Goal: Task Accomplishment & Management: Use online tool/utility

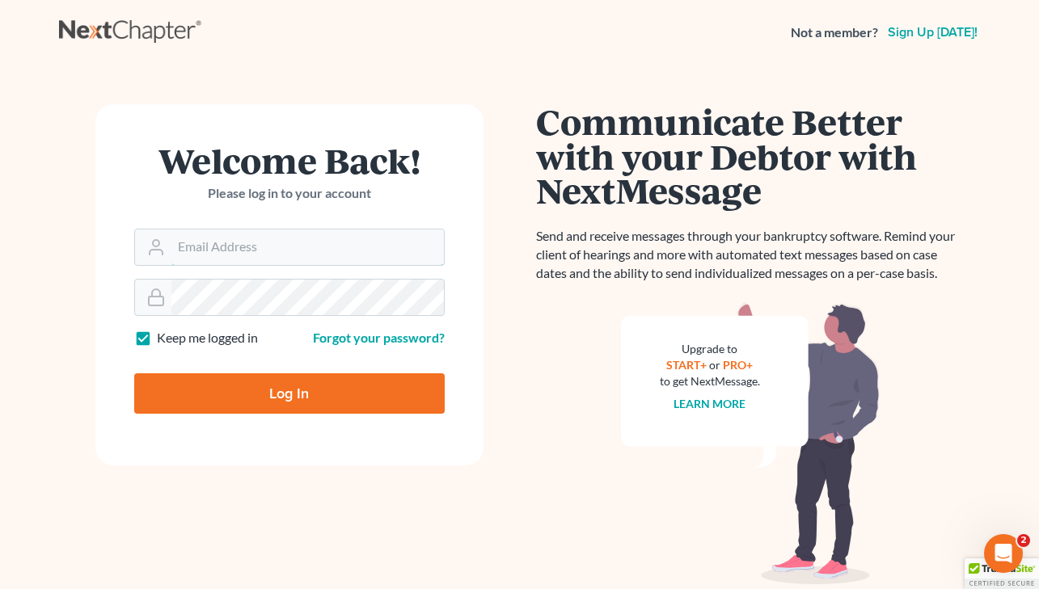
type input "[EMAIL_ADDRESS][DOMAIN_NAME]"
click at [399, 386] on input "Log In" at bounding box center [289, 393] width 310 height 40
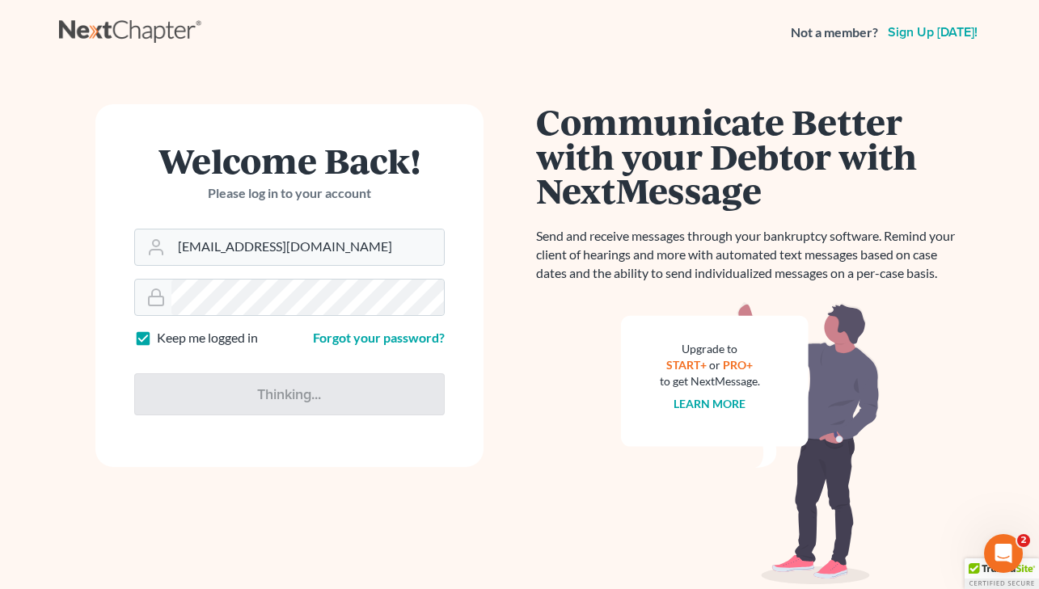
type input "Thinking..."
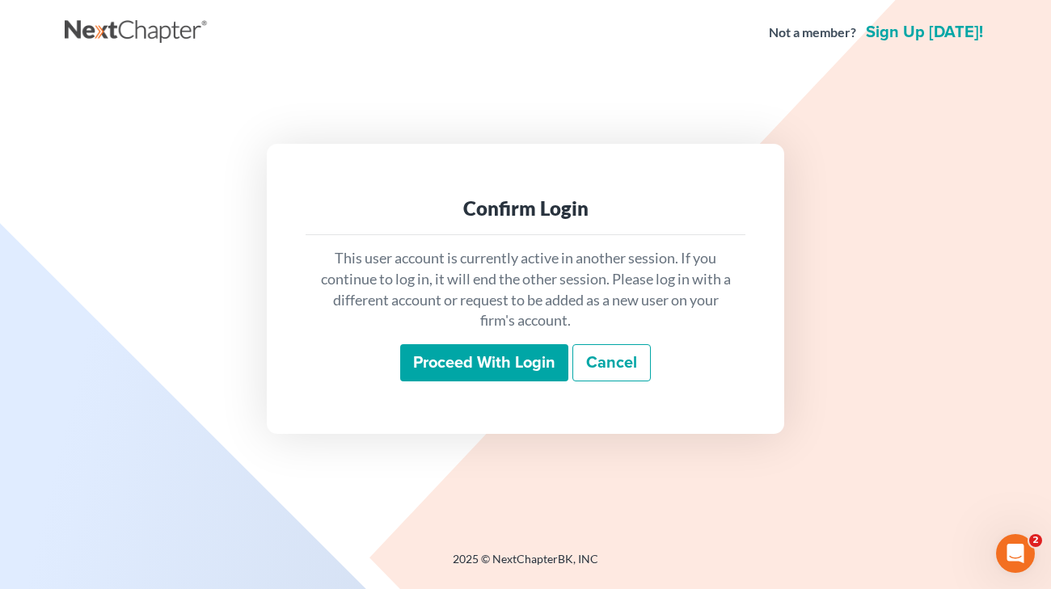
drag, startPoint x: 492, startPoint y: 354, endPoint x: 529, endPoint y: 381, distance: 45.8
click at [492, 354] on input "Proceed with login" at bounding box center [484, 362] width 168 height 37
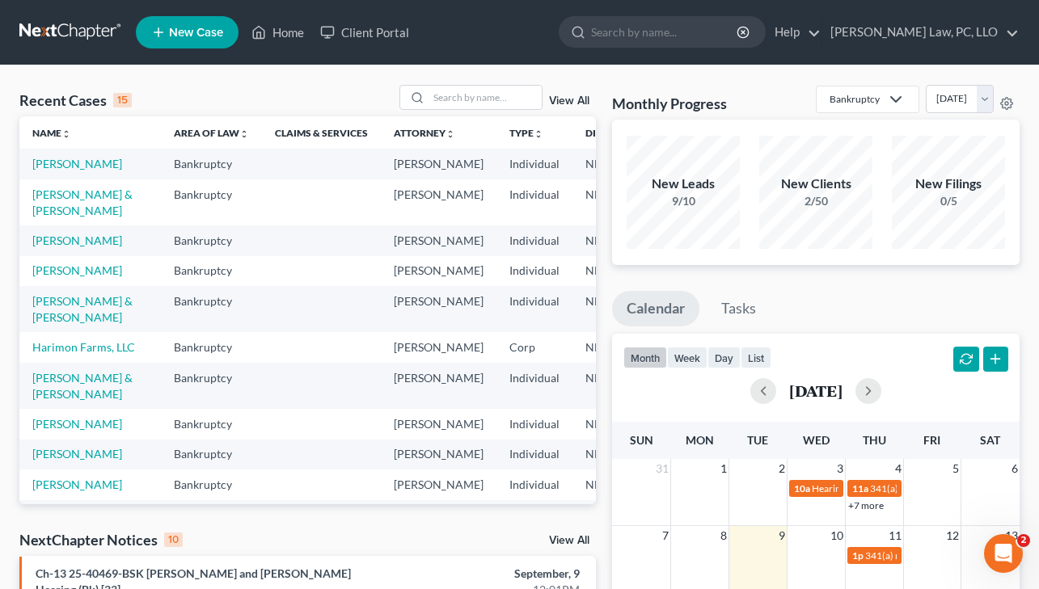
click at [83, 30] on link at bounding box center [70, 32] width 103 height 29
click at [56, 165] on link "Kimble, Kimberly" at bounding box center [77, 164] width 90 height 14
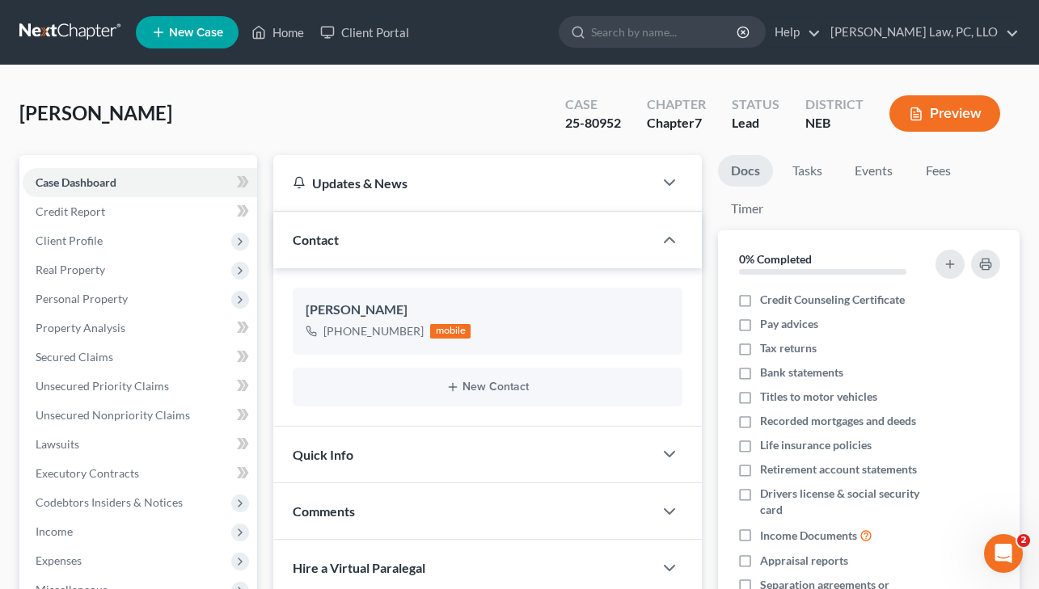
scroll to position [2025, 0]
click at [407, 107] on div "Kimble, Kimberly Upgraded Case 25-80952 Chapter Chapter 7 Status Lead District …" at bounding box center [519, 120] width 1000 height 70
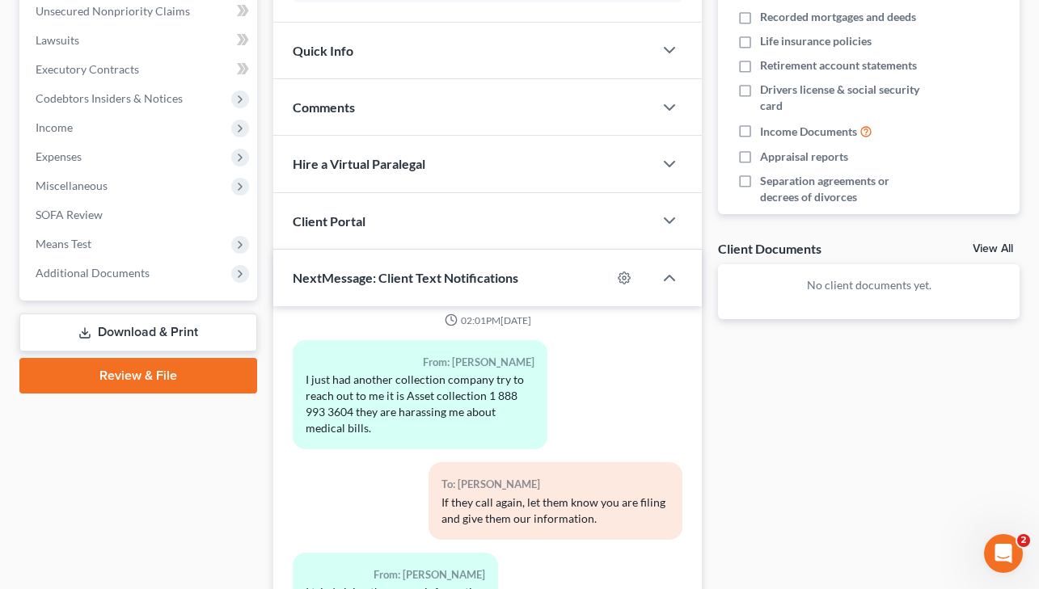
scroll to position [0, 0]
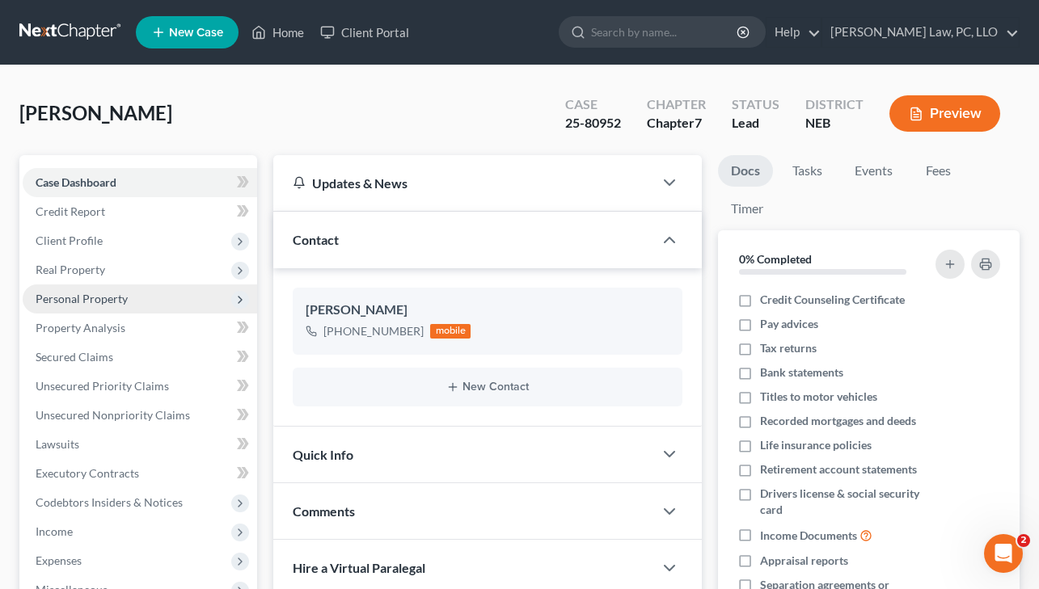
click at [180, 297] on span "Personal Property" at bounding box center [140, 299] width 234 height 29
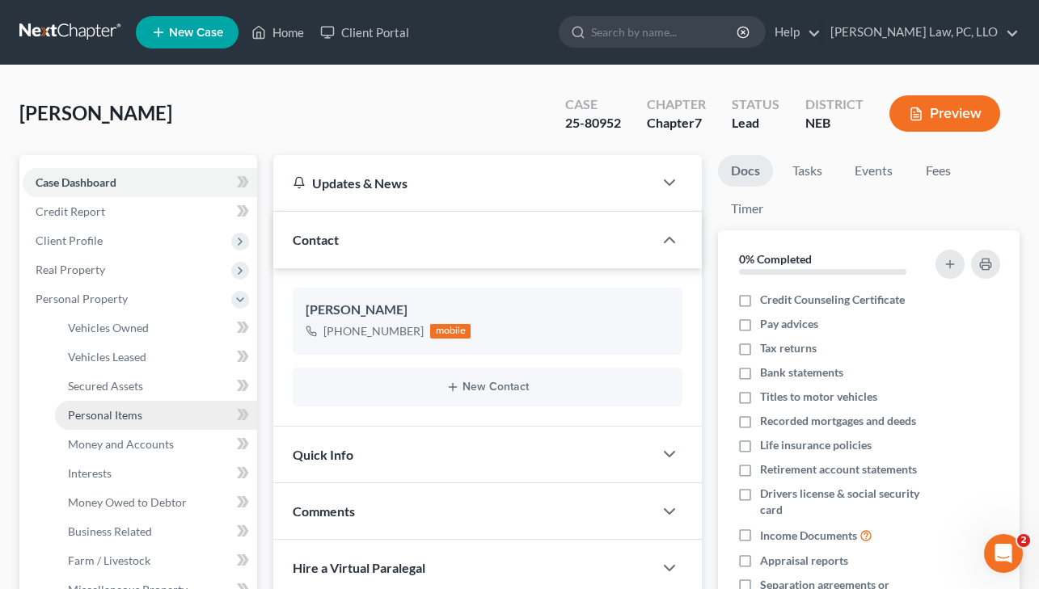
click at [146, 422] on link "Personal Items" at bounding box center [156, 415] width 202 height 29
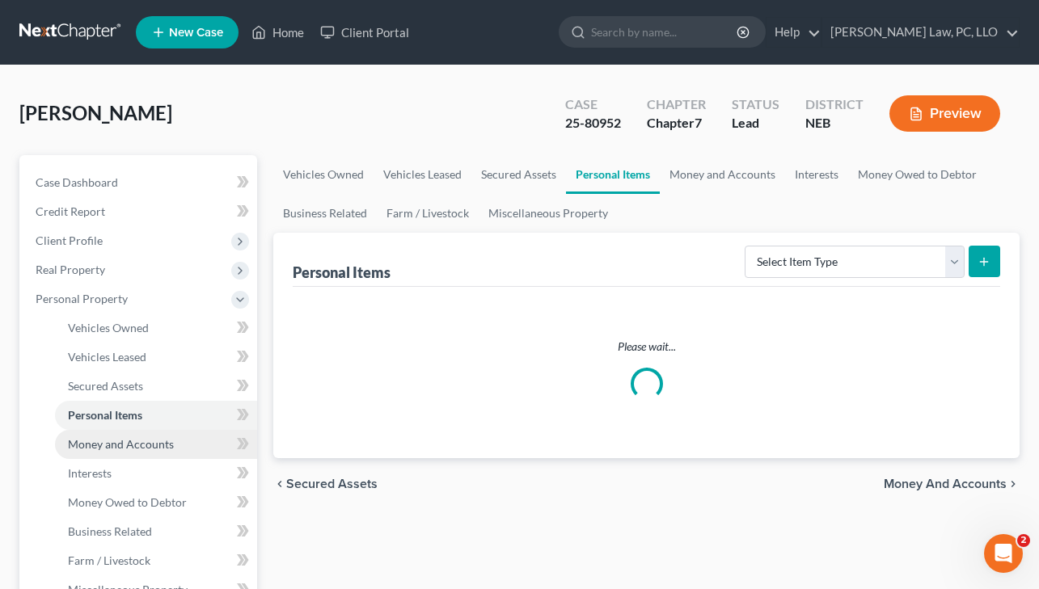
click at [147, 437] on span "Money and Accounts" at bounding box center [121, 444] width 106 height 14
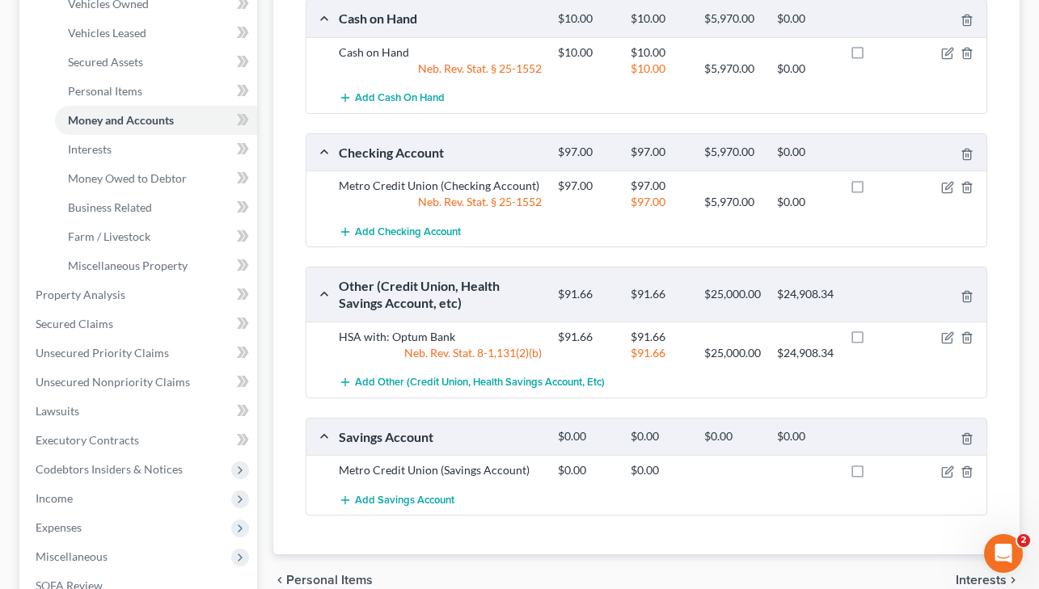
scroll to position [323, 0]
click at [596, 582] on div "chevron_left Personal Items Interests chevron_right" at bounding box center [646, 581] width 746 height 52
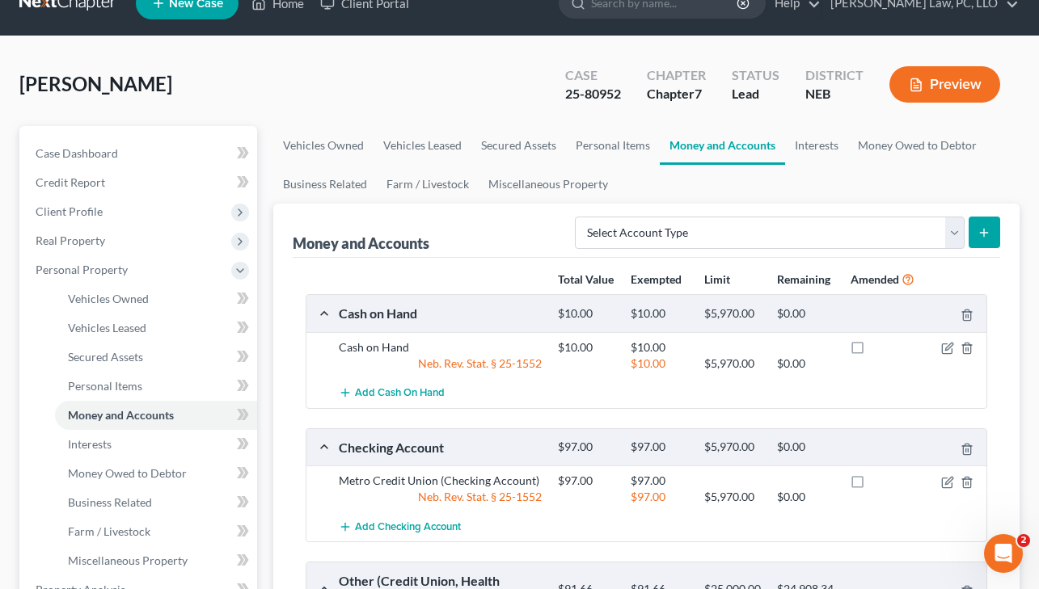
scroll to position [0, 0]
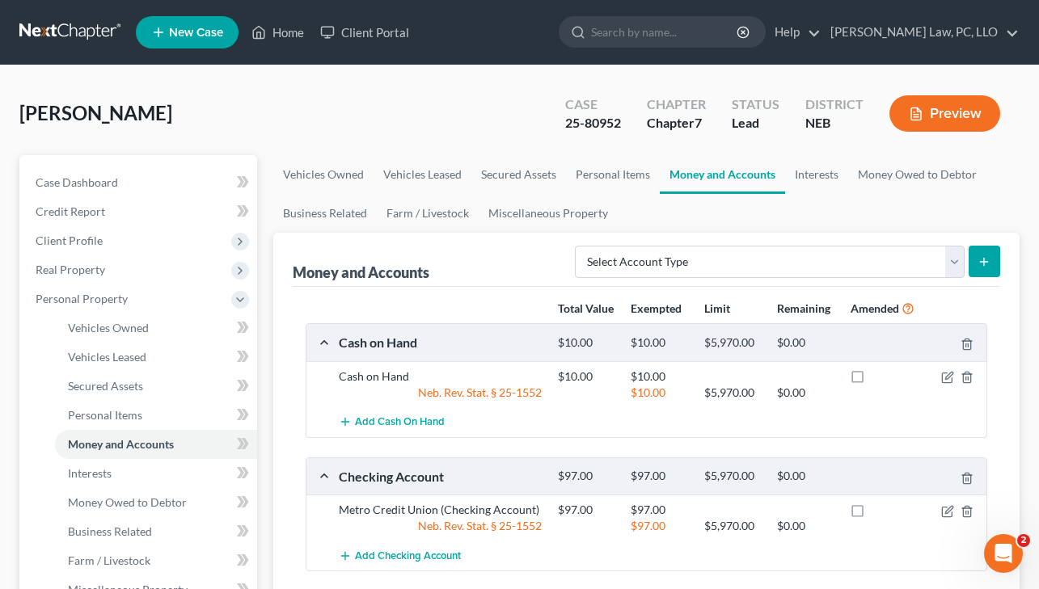
click at [78, 24] on link at bounding box center [70, 32] width 103 height 29
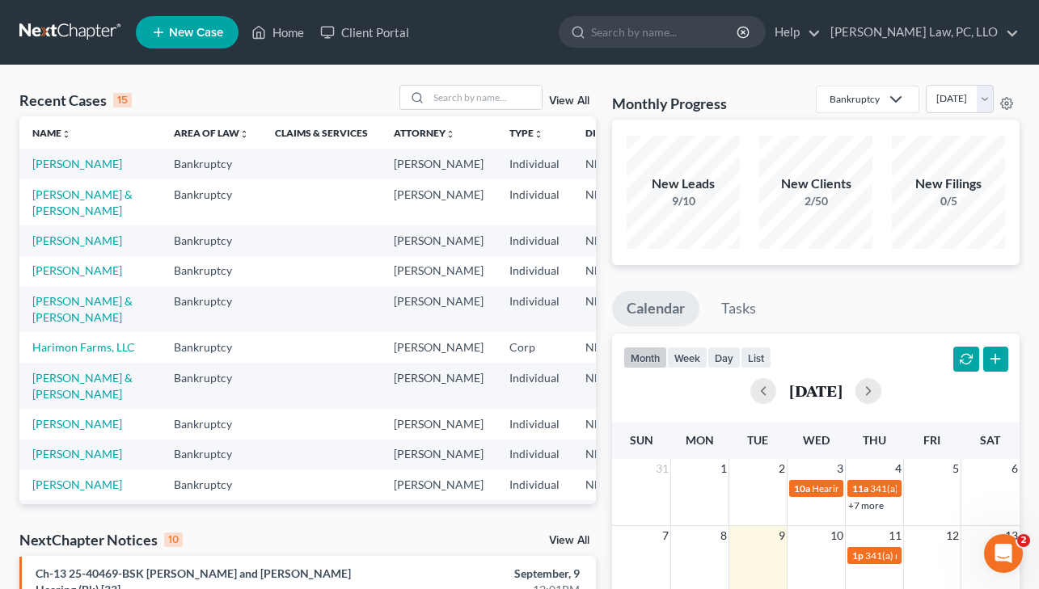
drag, startPoint x: 302, startPoint y: 96, endPoint x: 299, endPoint y: 140, distance: 43.7
click at [302, 96] on div "Recent Cases 15 View All" at bounding box center [307, 101] width 576 height 32
click at [46, 205] on link "Cooney, Lena & Taylor" at bounding box center [82, 203] width 100 height 30
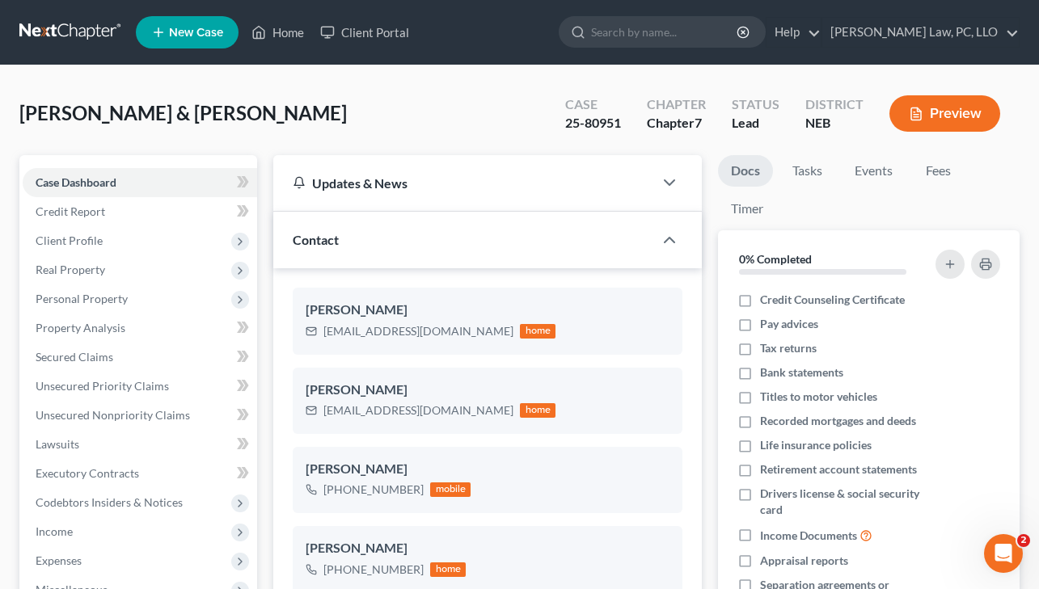
click at [486, 132] on div "Cooney, Lena & Taylor Upgraded Case 25-80951 Chapter Chapter 7 Status Lead Dist…" at bounding box center [519, 120] width 1000 height 70
click at [217, 297] on span "Personal Property" at bounding box center [140, 299] width 234 height 29
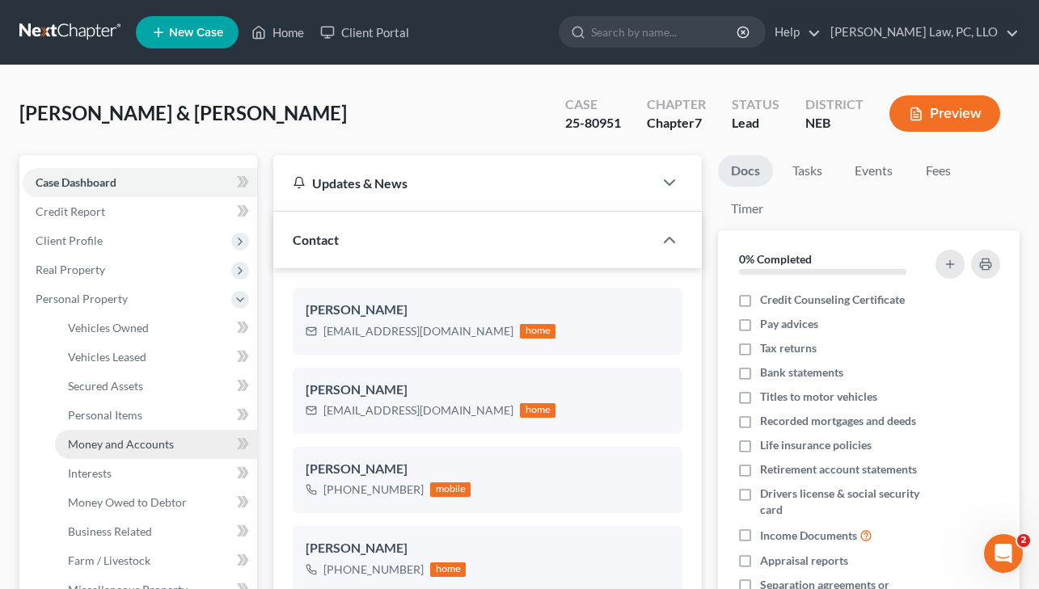
click at [182, 441] on link "Money and Accounts" at bounding box center [156, 444] width 202 height 29
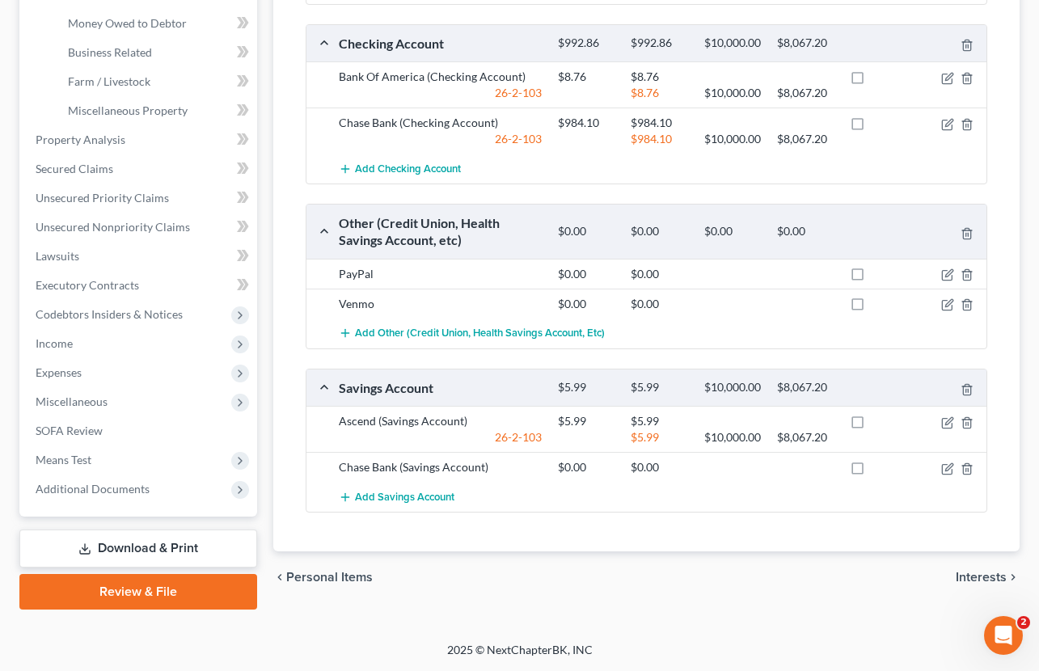
scroll to position [485, 0]
click at [553, 551] on div "Total Value Exempted Limit Remaining Amended Cash on Hand $203.95 $203.95 $10,0…" at bounding box center [646, 180] width 707 height 744
click at [140, 487] on span "Additional Documents" at bounding box center [93, 489] width 114 height 14
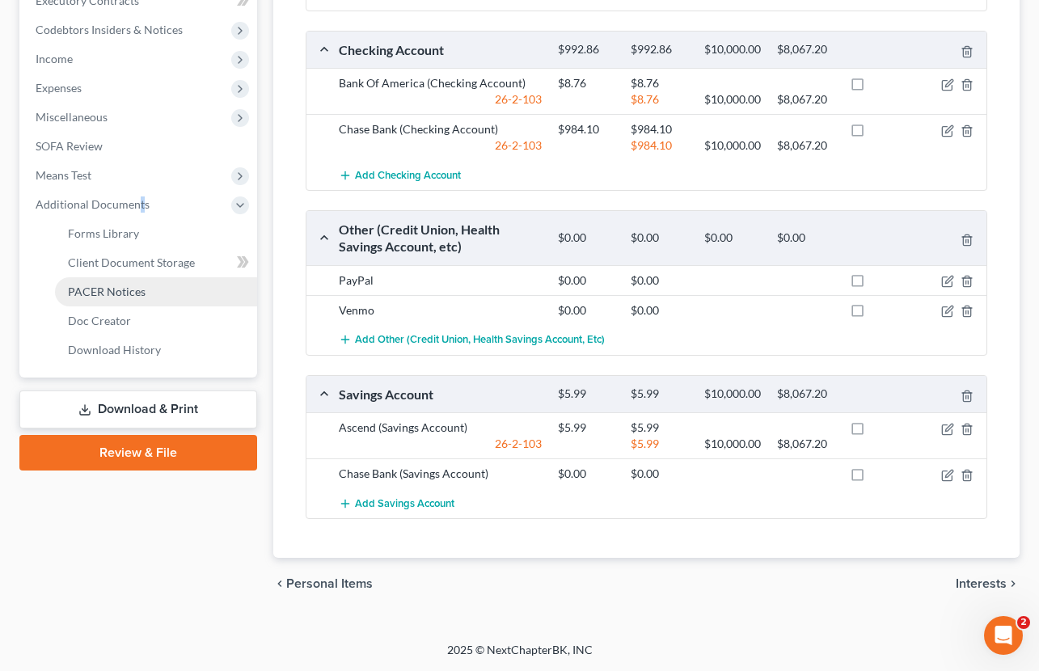
click at [162, 277] on link "PACER Notices" at bounding box center [156, 291] width 202 height 29
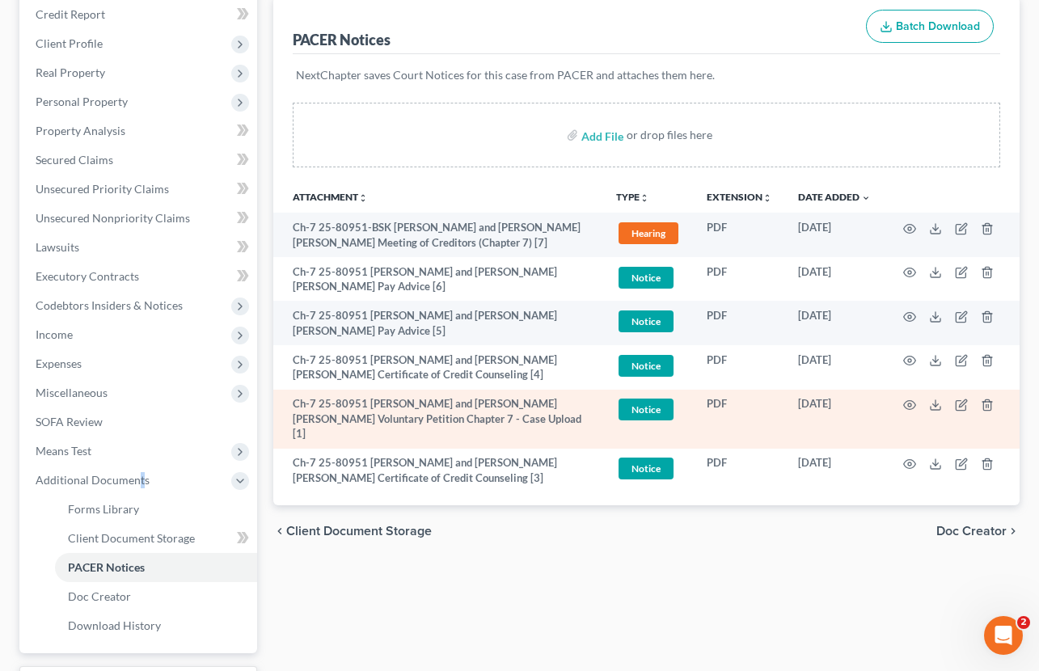
scroll to position [172, 0]
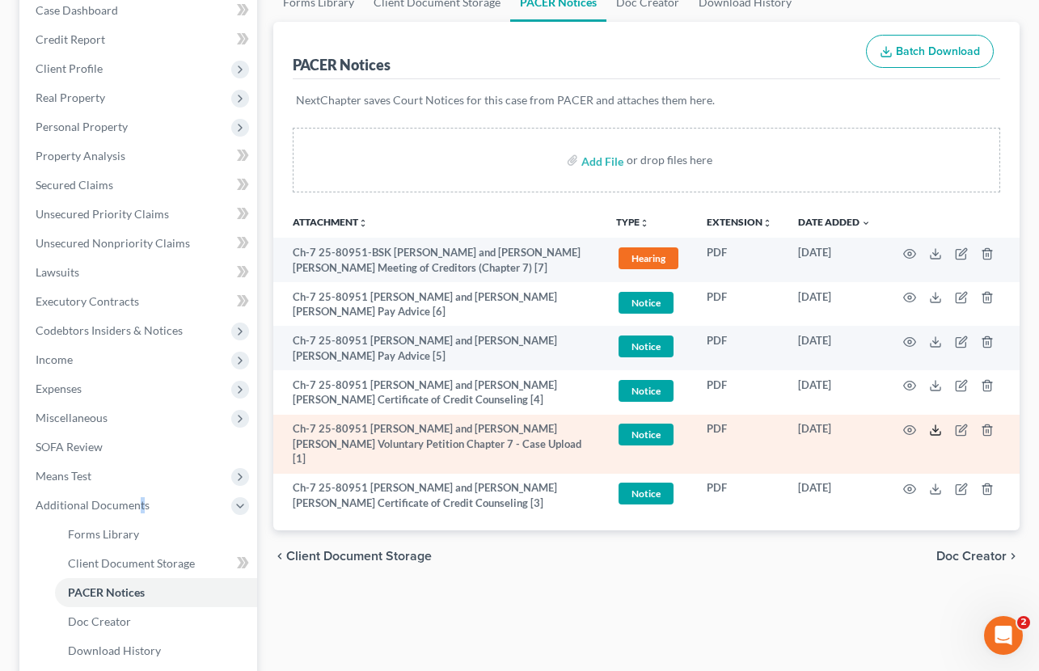
click at [939, 430] on icon at bounding box center [935, 430] width 13 height 13
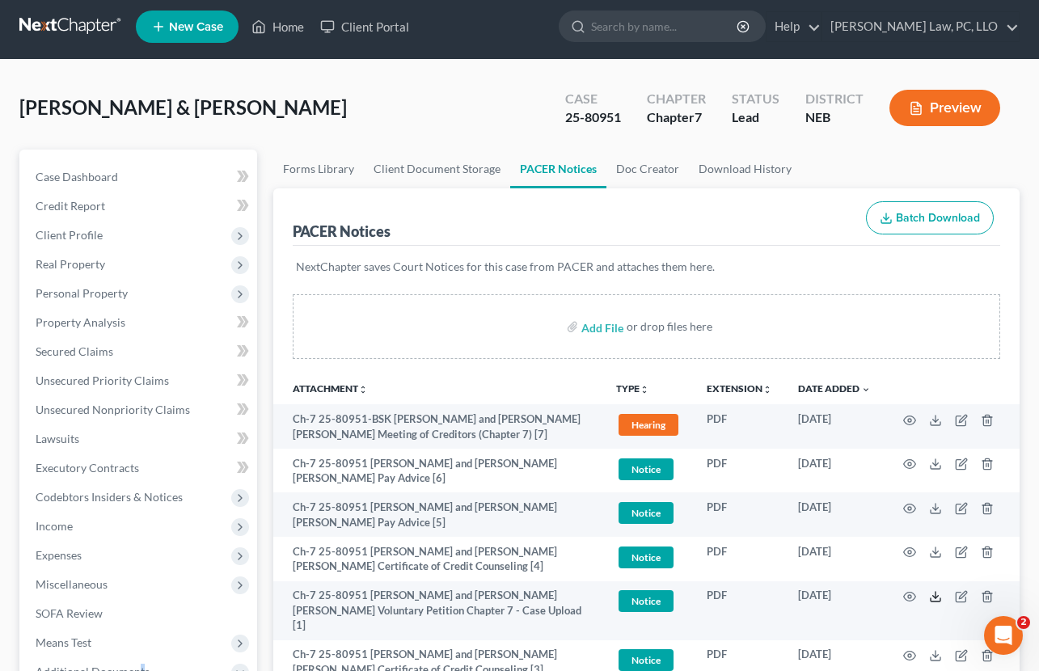
scroll to position [0, 0]
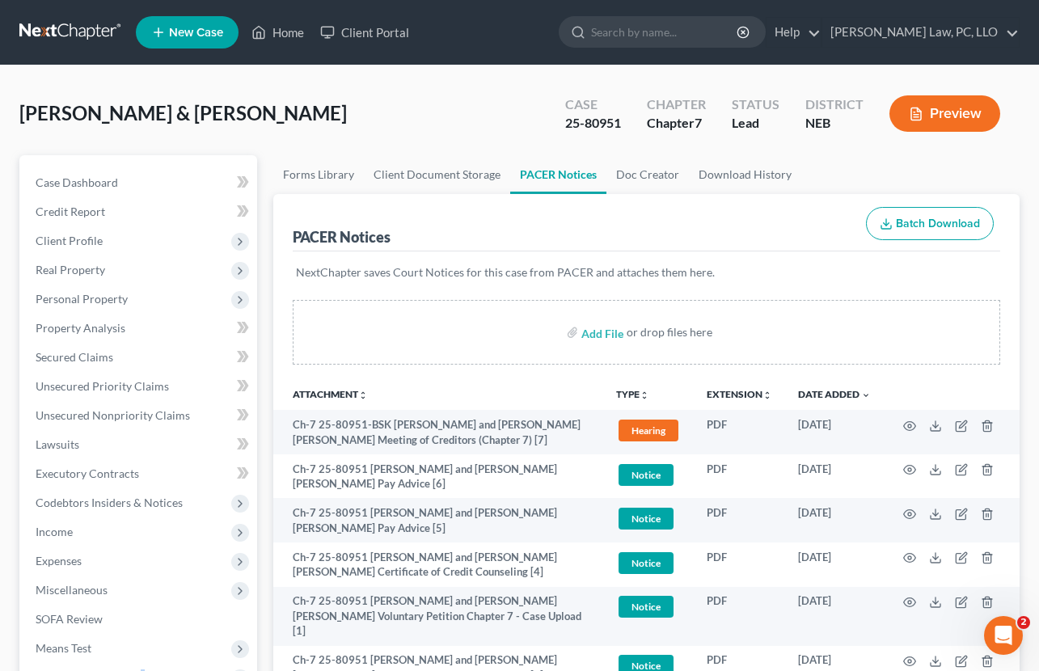
click at [76, 32] on link at bounding box center [70, 32] width 103 height 29
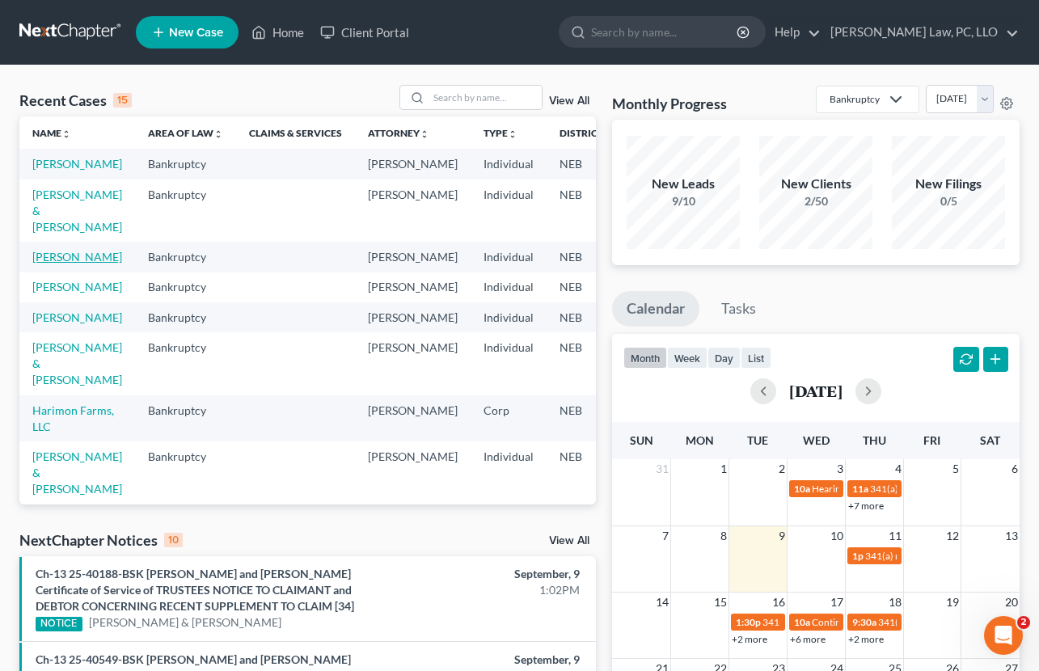
click at [49, 264] on link "Kimble, Kimberly" at bounding box center [77, 257] width 90 height 14
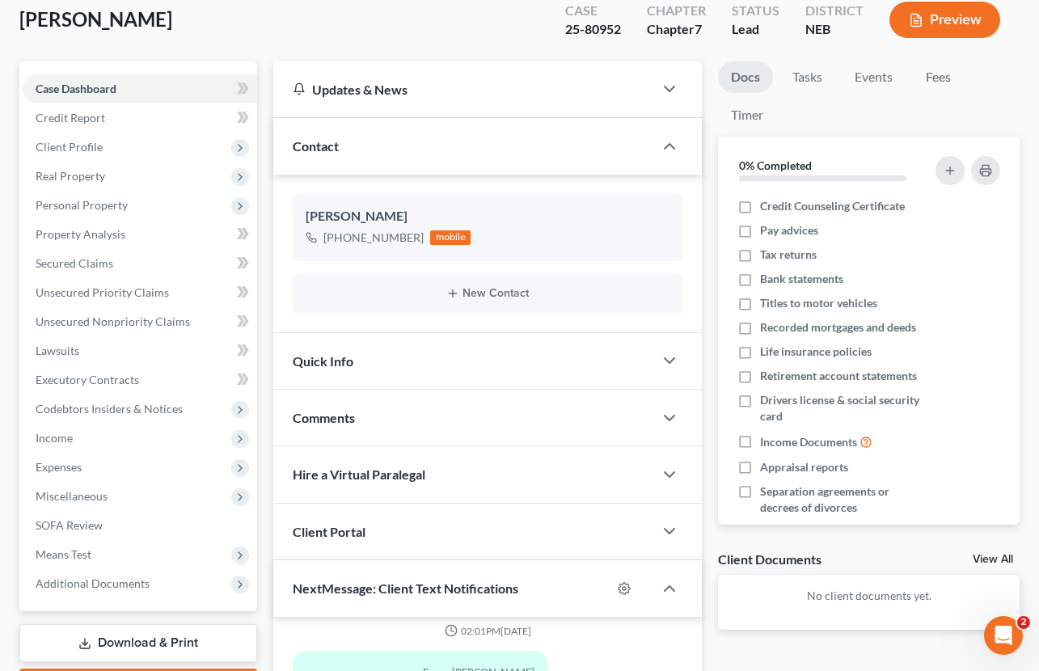
scroll to position [243, 0]
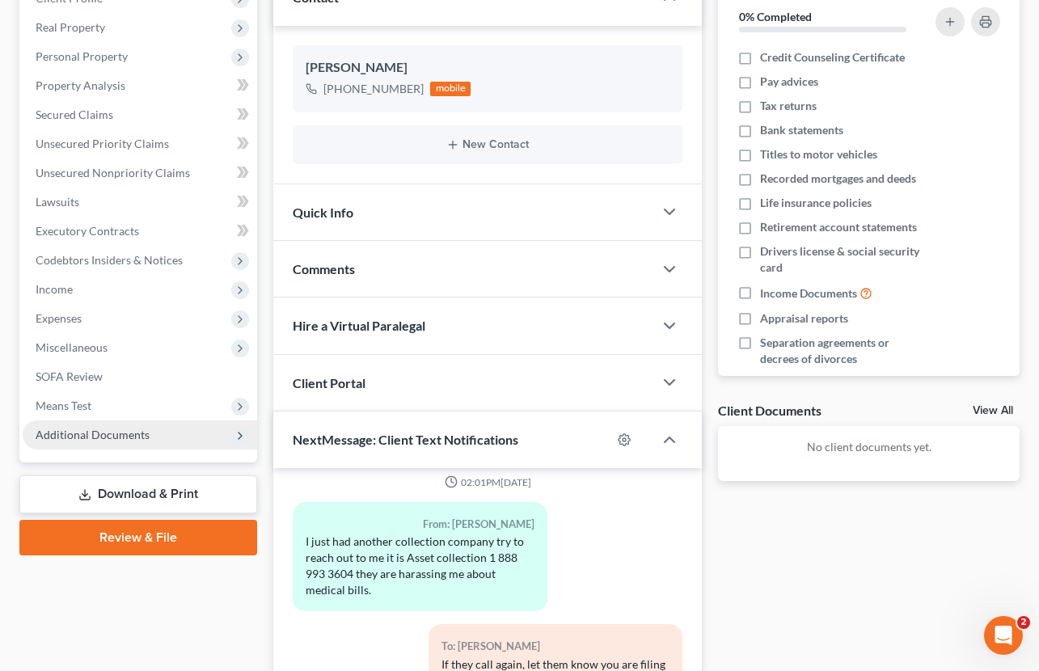
click at [181, 430] on span "Additional Documents" at bounding box center [140, 434] width 234 height 29
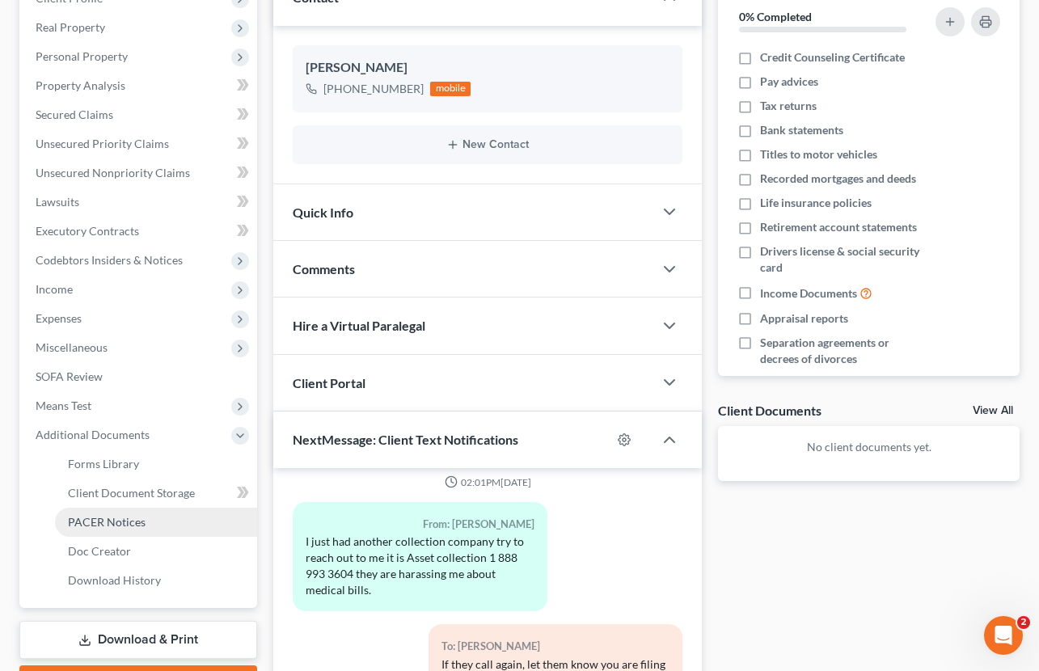
click at [151, 526] on link "PACER Notices" at bounding box center [156, 522] width 202 height 29
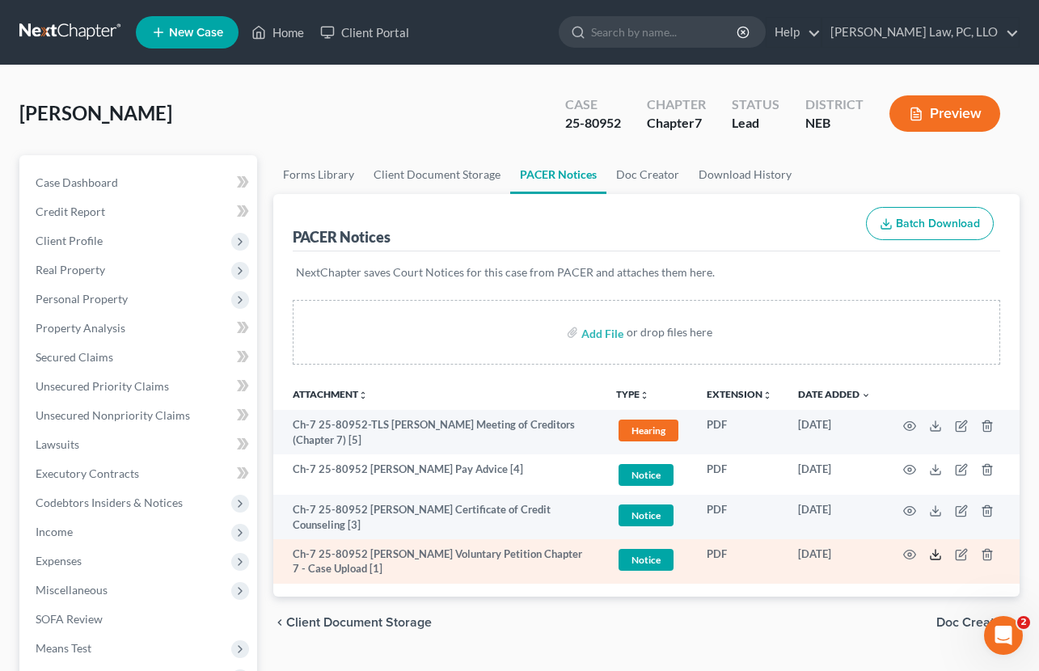
click at [935, 553] on icon at bounding box center [935, 554] width 13 height 13
